Goal: Check status: Check status

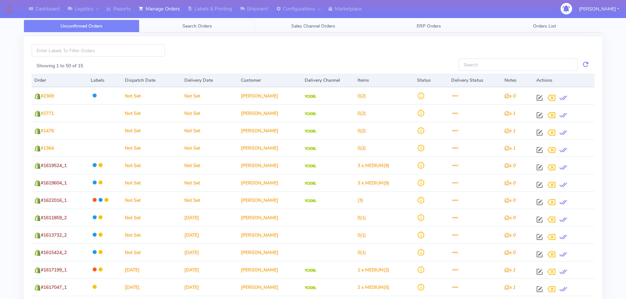
click at [206, 26] on span "Search Orders" at bounding box center [197, 26] width 30 height 6
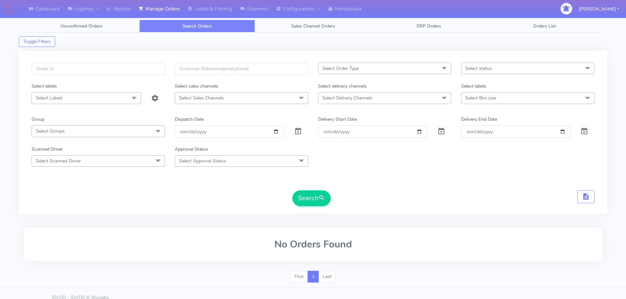
click at [145, 59] on div "Select Order Type Select All MEALS ATAVI One Off Pasta Club Gift Kit Event Unkn…" at bounding box center [313, 132] width 588 height 163
click at [144, 66] on input "text" at bounding box center [98, 69] width 133 height 12
paste input "1620369"
type input "1620369"
click at [298, 131] on span at bounding box center [298, 133] width 8 height 6
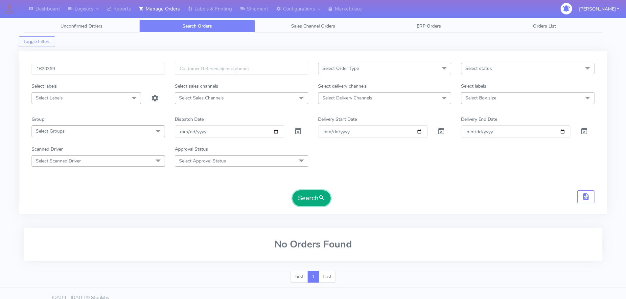
click at [312, 196] on button "Search" at bounding box center [311, 198] width 38 height 16
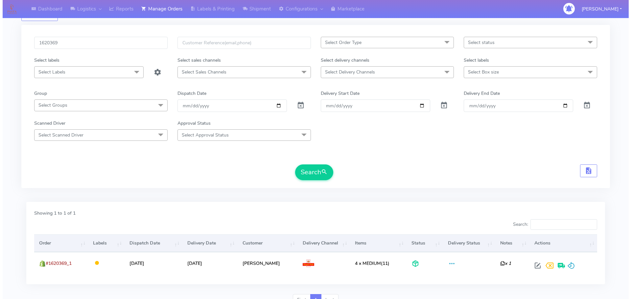
scroll to position [57, 0]
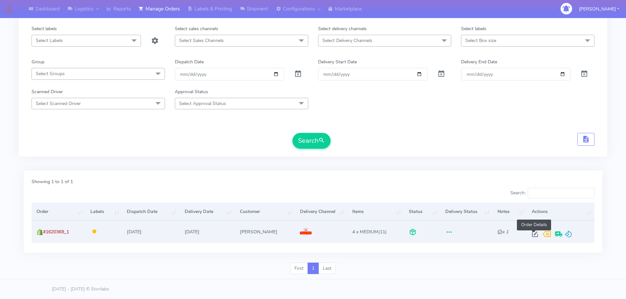
click at [533, 239] on span at bounding box center [535, 236] width 12 height 6
select select "3"
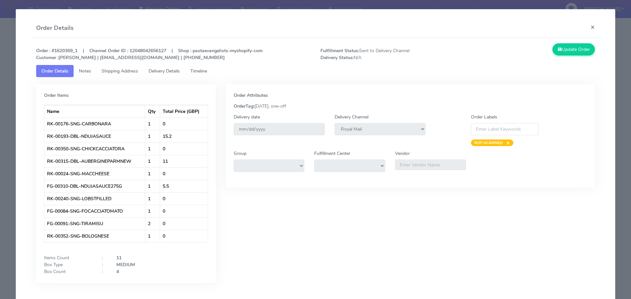
click at [181, 76] on link "Delivery Details" at bounding box center [164, 71] width 42 height 12
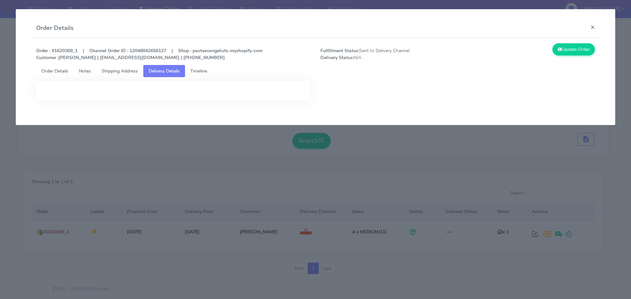
click at [205, 72] on span "Timeline" at bounding box center [198, 71] width 17 height 6
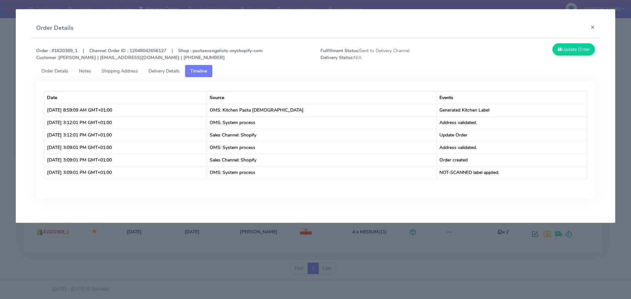
click at [111, 66] on link "Shipping Address" at bounding box center [119, 71] width 47 height 12
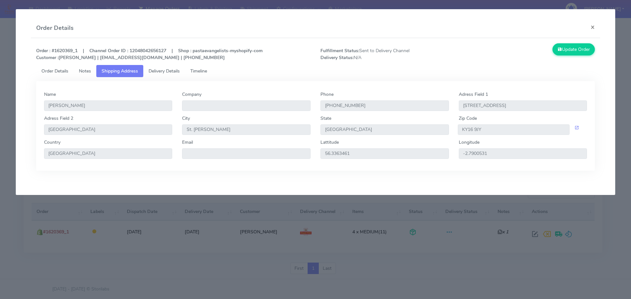
click at [88, 72] on span "Notes" at bounding box center [85, 71] width 12 height 6
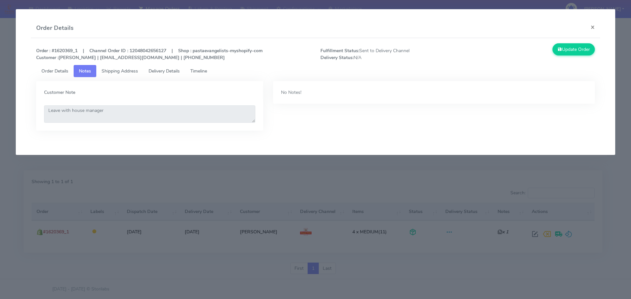
click at [68, 72] on span "Order Details" at bounding box center [54, 71] width 27 height 6
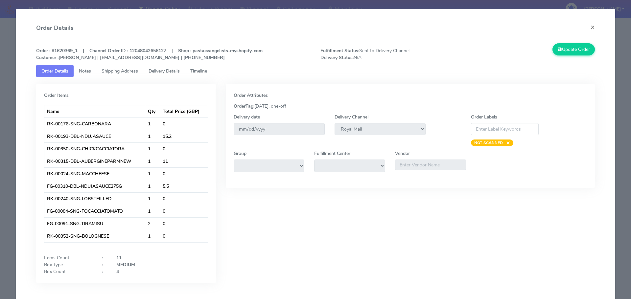
click at [96, 74] on link "Notes" at bounding box center [85, 71] width 23 height 12
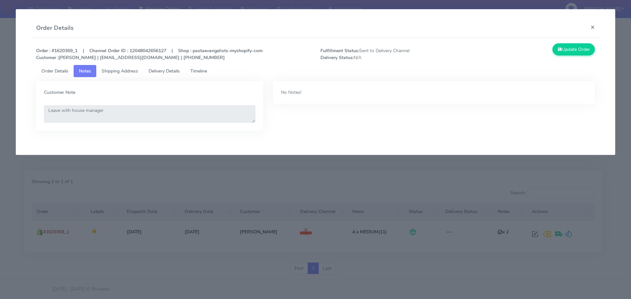
click at [63, 70] on span "Order Details" at bounding box center [54, 71] width 27 height 6
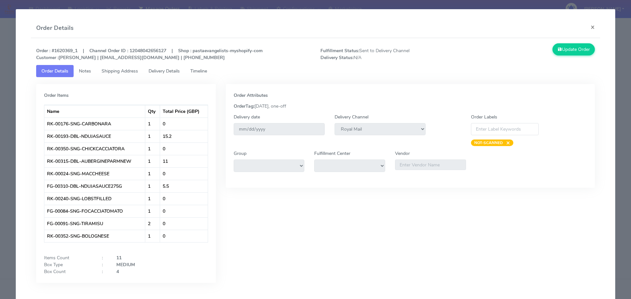
click at [135, 72] on span "Shipping Address" at bounding box center [119, 71] width 36 height 6
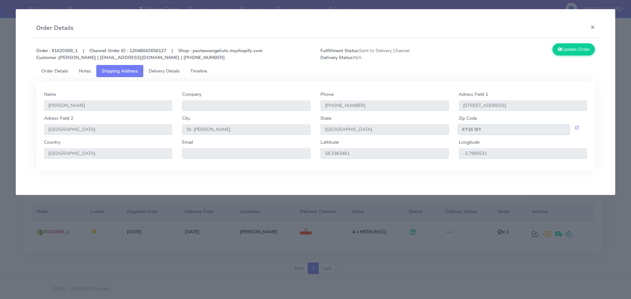
drag, startPoint x: 501, startPoint y: 130, endPoint x: 440, endPoint y: 131, distance: 61.4
click at [453, 131] on div "[GEOGRAPHIC_DATA] [STREET_ADDRESS][PERSON_NAME]" at bounding box center [315, 127] width 553 height 24
click at [185, 72] on link "Delivery Details" at bounding box center [164, 71] width 42 height 12
